Goal: Task Accomplishment & Management: Use online tool/utility

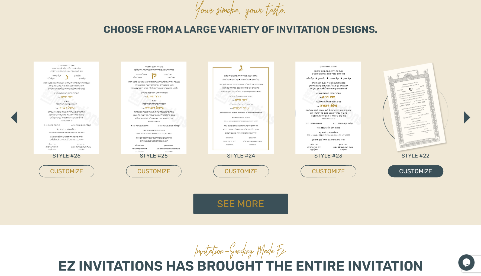
click at [412, 167] on link "CUSTOMIZE" at bounding box center [416, 171] width 56 height 12
